Goal: Find specific page/section: Find specific page/section

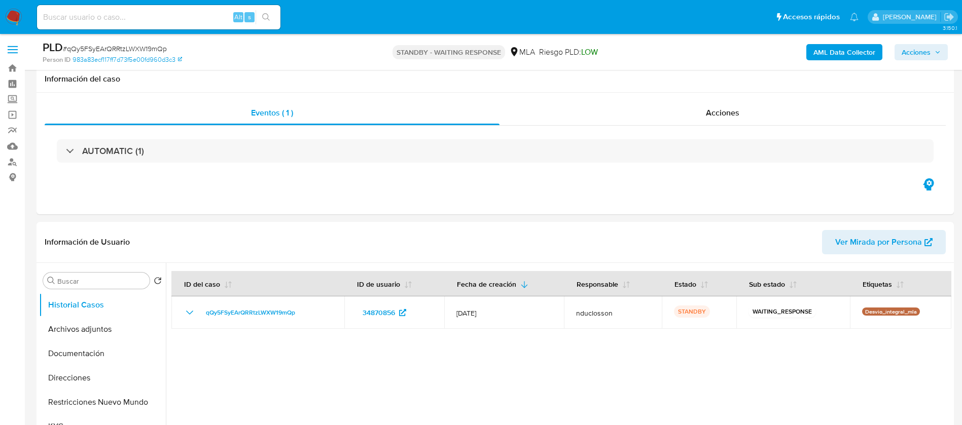
select select "10"
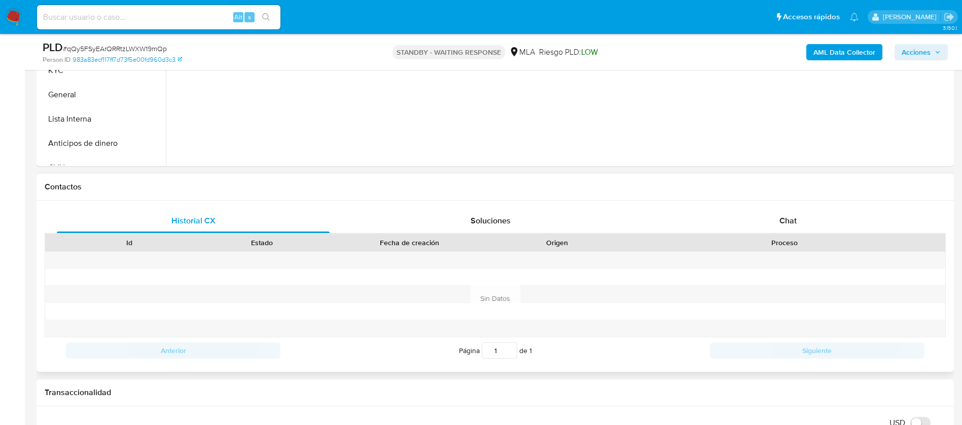
scroll to position [380, 0]
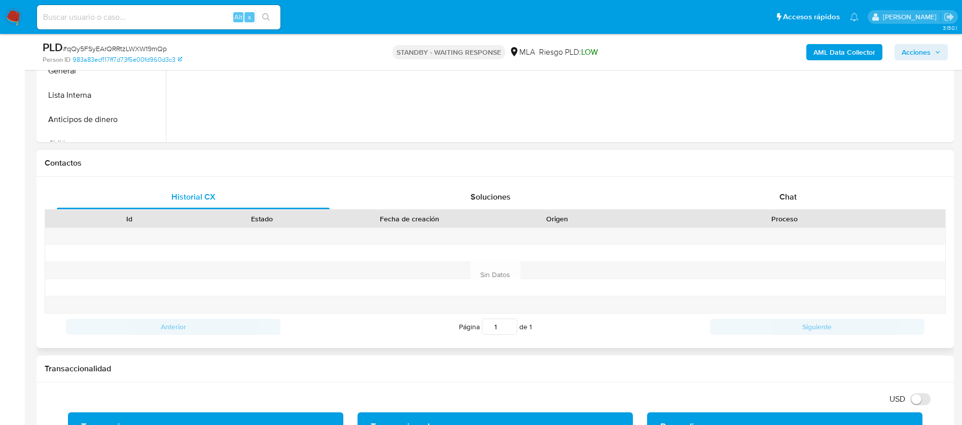
click at [802, 210] on div "Proceso" at bounding box center [784, 218] width 321 height 17
click at [789, 195] on span "Chat" at bounding box center [787, 197] width 17 height 12
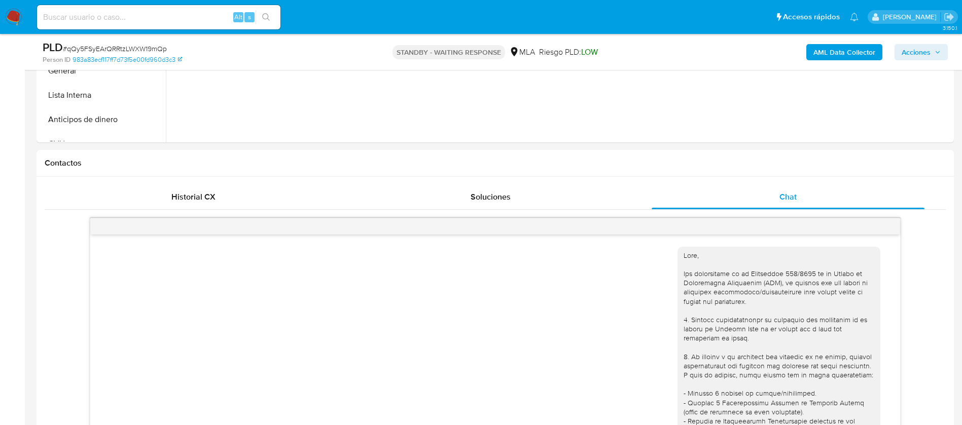
scroll to position [893, 0]
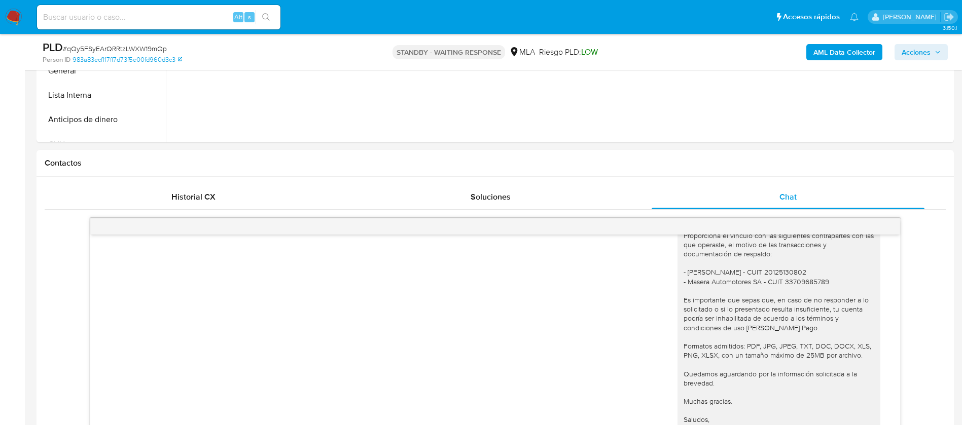
click at [100, 13] on input at bounding box center [158, 17] width 243 height 13
paste input "lU44Kqh0FSAcD4WXZMvLDnAi"
type input "lU44Kqh0FSAcD4WXZMvLDnAi"
click at [256, 24] on button "search-icon" at bounding box center [266, 17] width 21 height 14
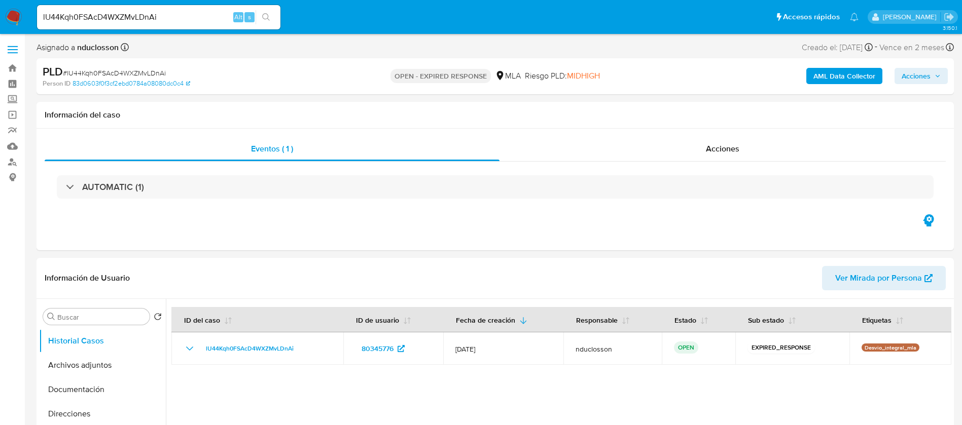
select select "10"
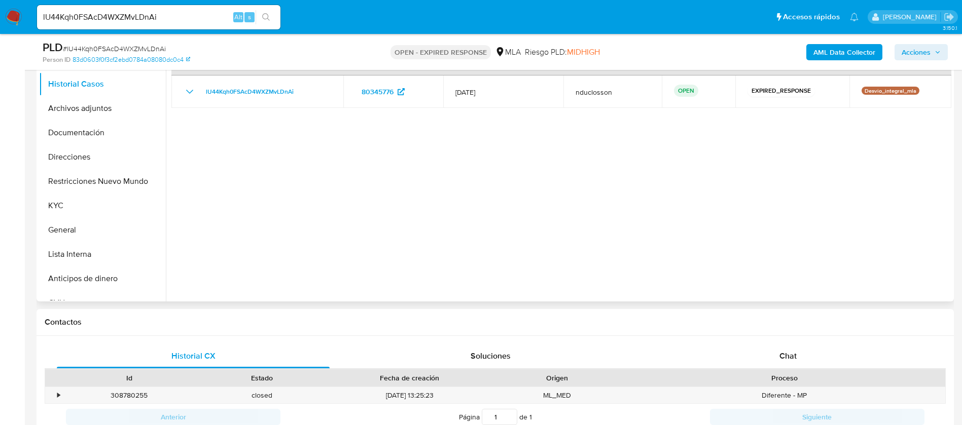
scroll to position [228, 0]
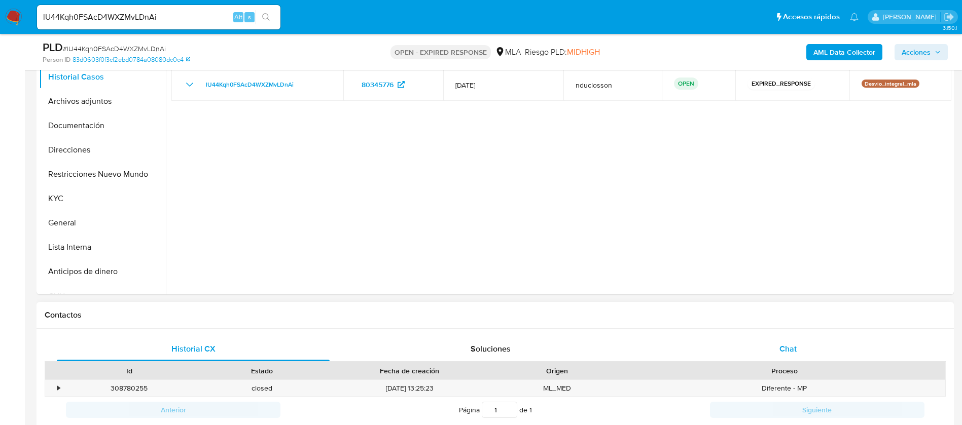
click at [762, 342] on div "Chat" at bounding box center [788, 349] width 273 height 24
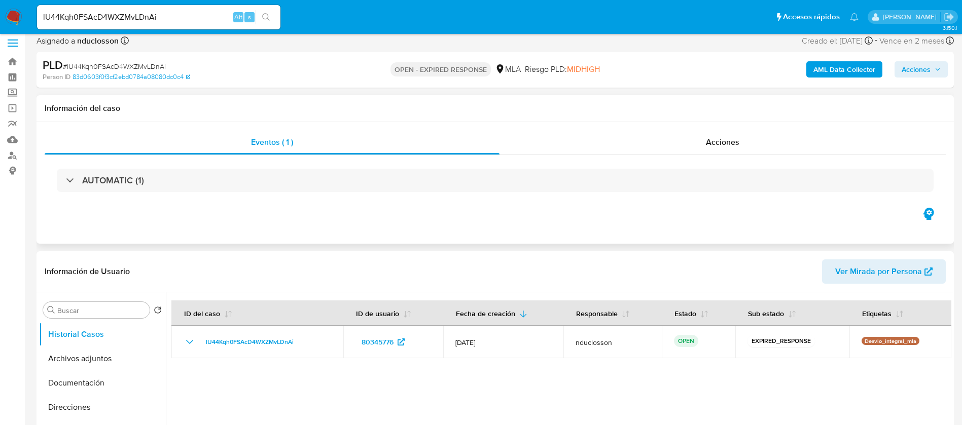
scroll to position [0, 0]
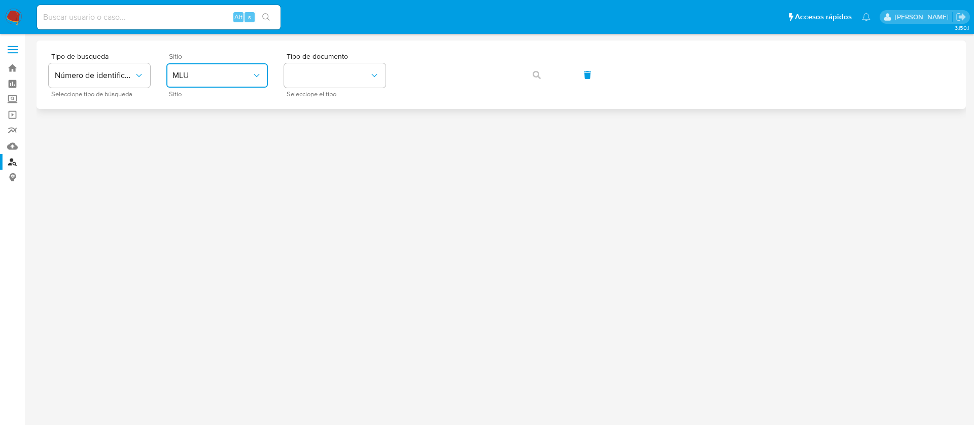
click at [255, 70] on icon "site_id" at bounding box center [257, 75] width 10 height 10
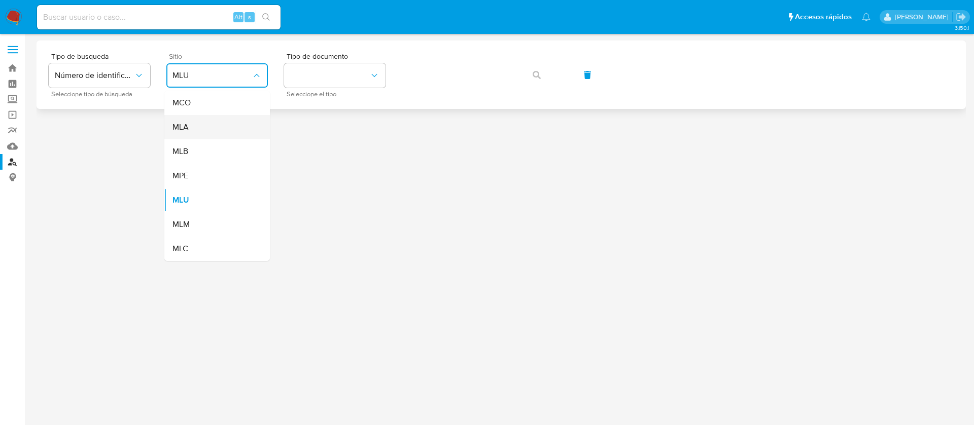
click at [246, 129] on div "MLA" at bounding box center [213, 127] width 83 height 24
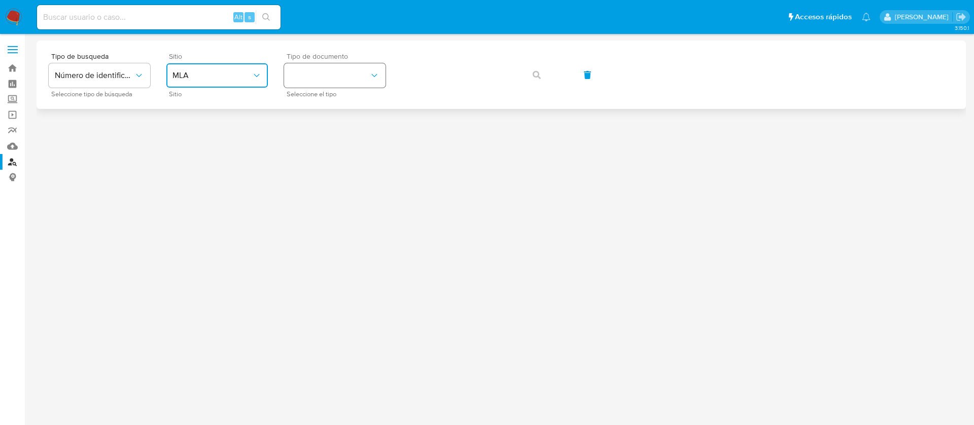
click at [319, 76] on button "identificationType" at bounding box center [334, 75] width 101 height 24
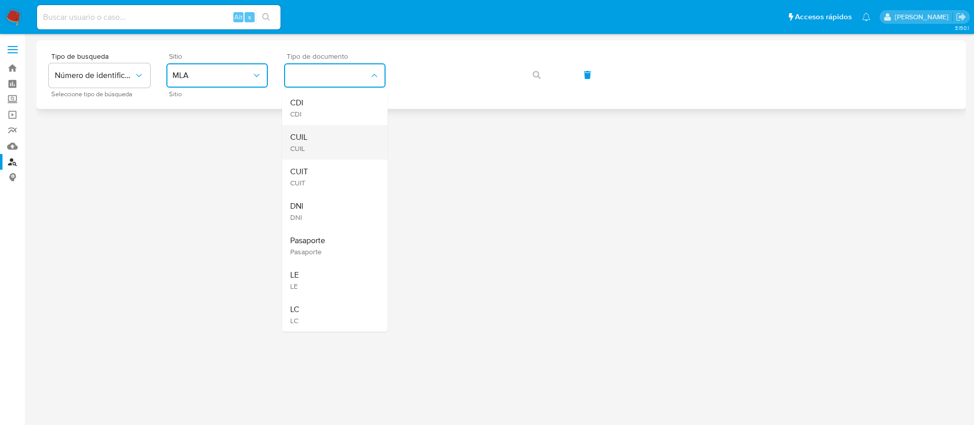
click at [333, 136] on div "CUIL CUIL" at bounding box center [331, 142] width 83 height 34
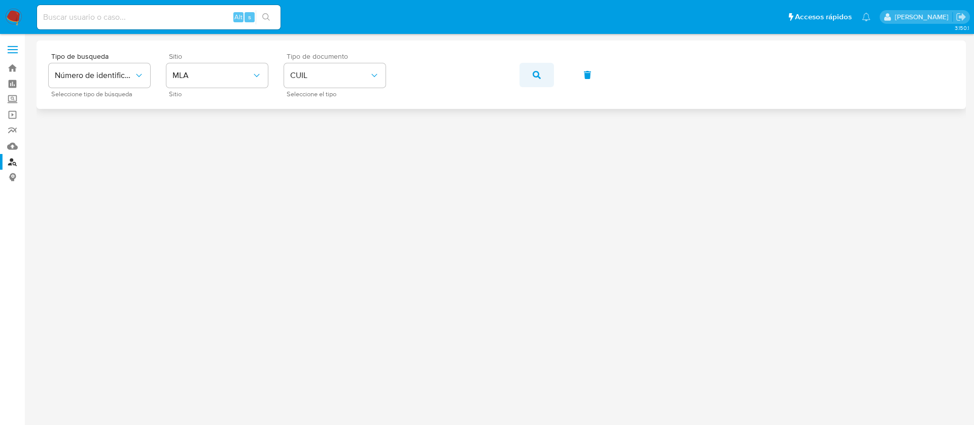
click at [536, 73] on icon "button" at bounding box center [536, 75] width 8 height 8
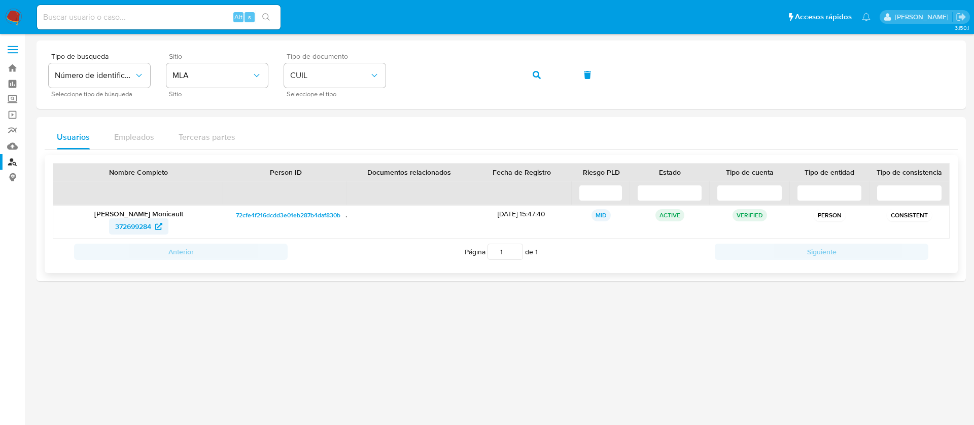
click at [128, 223] on span "372699284" at bounding box center [133, 227] width 36 height 16
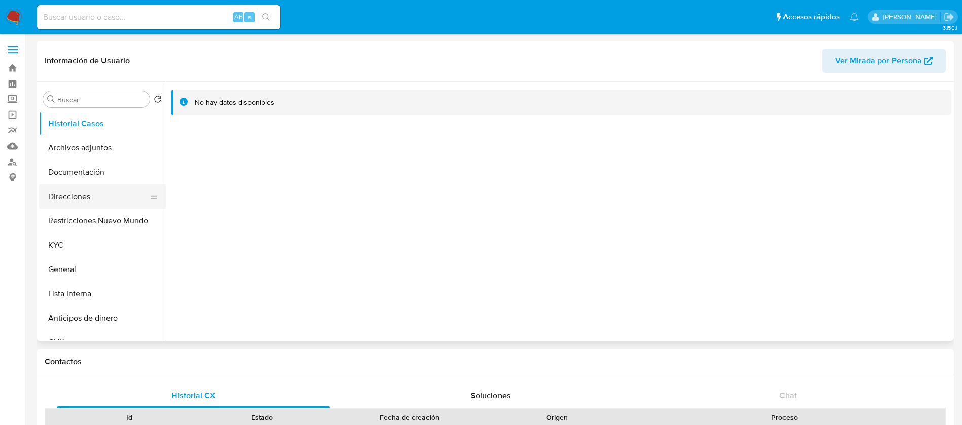
select select "10"
